Goal: Transaction & Acquisition: Subscribe to service/newsletter

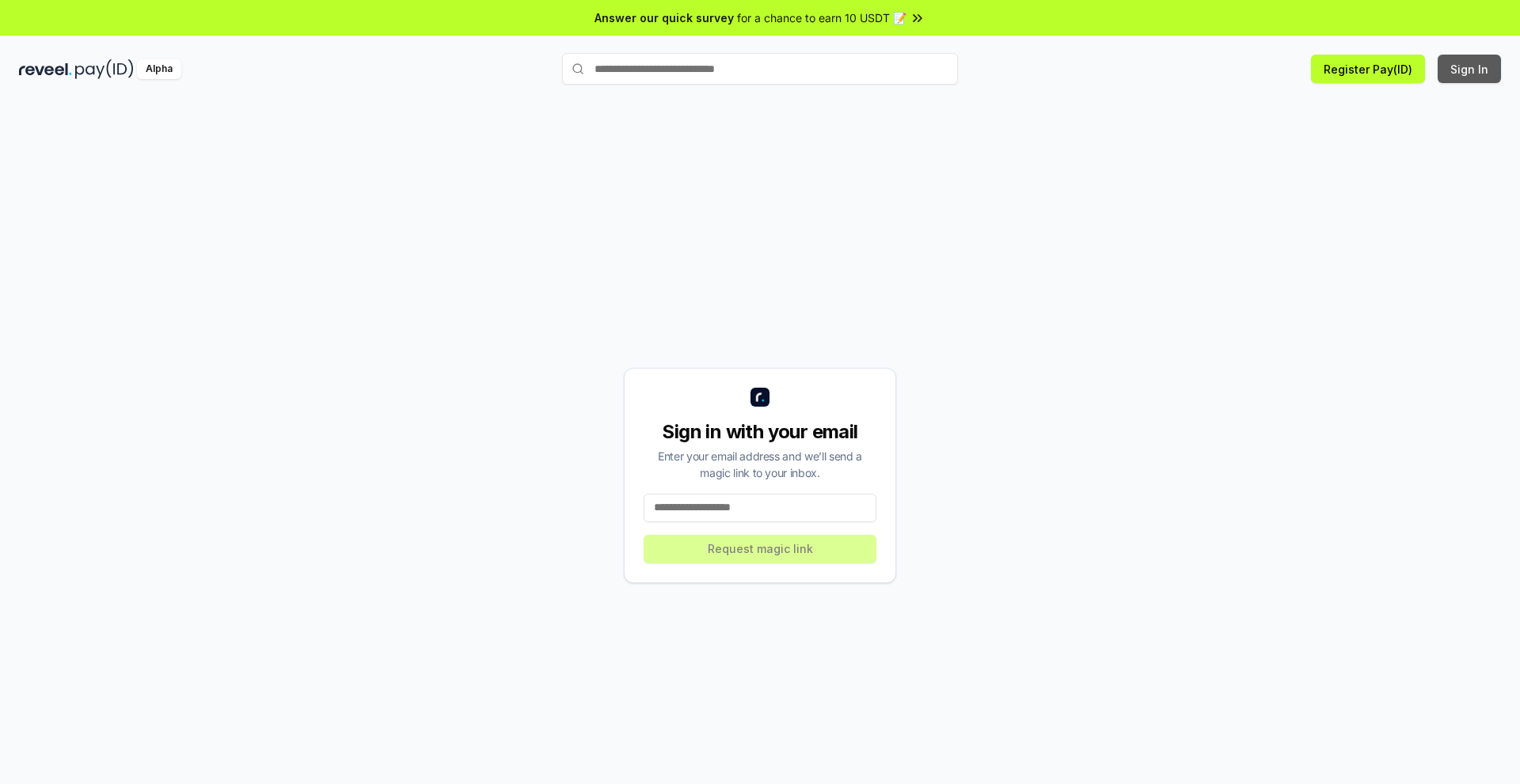
click at [1472, 57] on button "Sign In" at bounding box center [1470, 68] width 63 height 28
click at [1368, 68] on button "Register Pay(ID)" at bounding box center [1367, 68] width 114 height 28
click at [717, 22] on span "Answer our quick survey" at bounding box center [664, 17] width 139 height 16
click at [757, 512] on input at bounding box center [760, 507] width 232 height 28
